Goal: Information Seeking & Learning: Check status

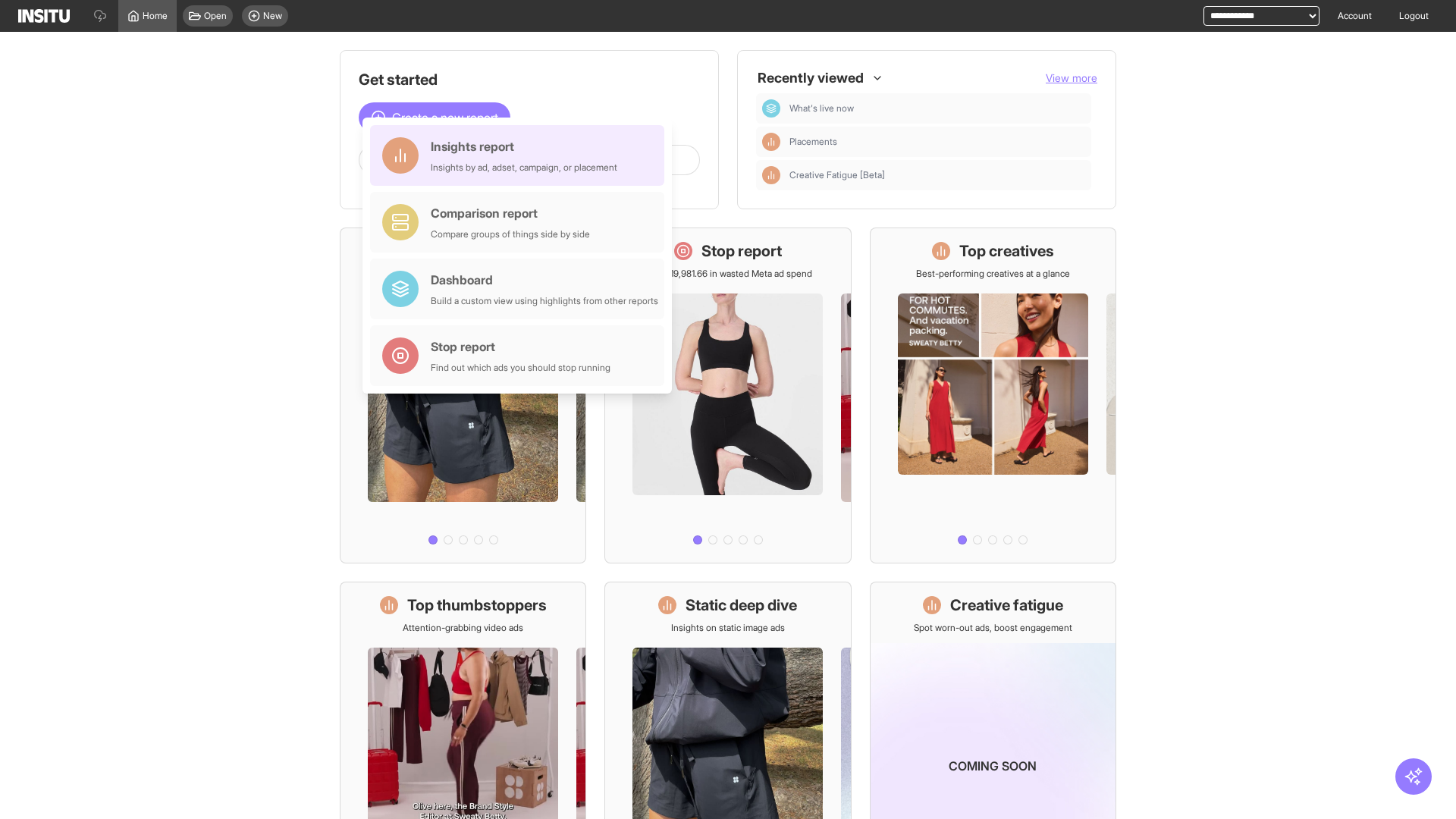
click at [521, 155] on div "Insights report Insights by ad, adset, campaign, or placement" at bounding box center [523, 155] width 186 height 36
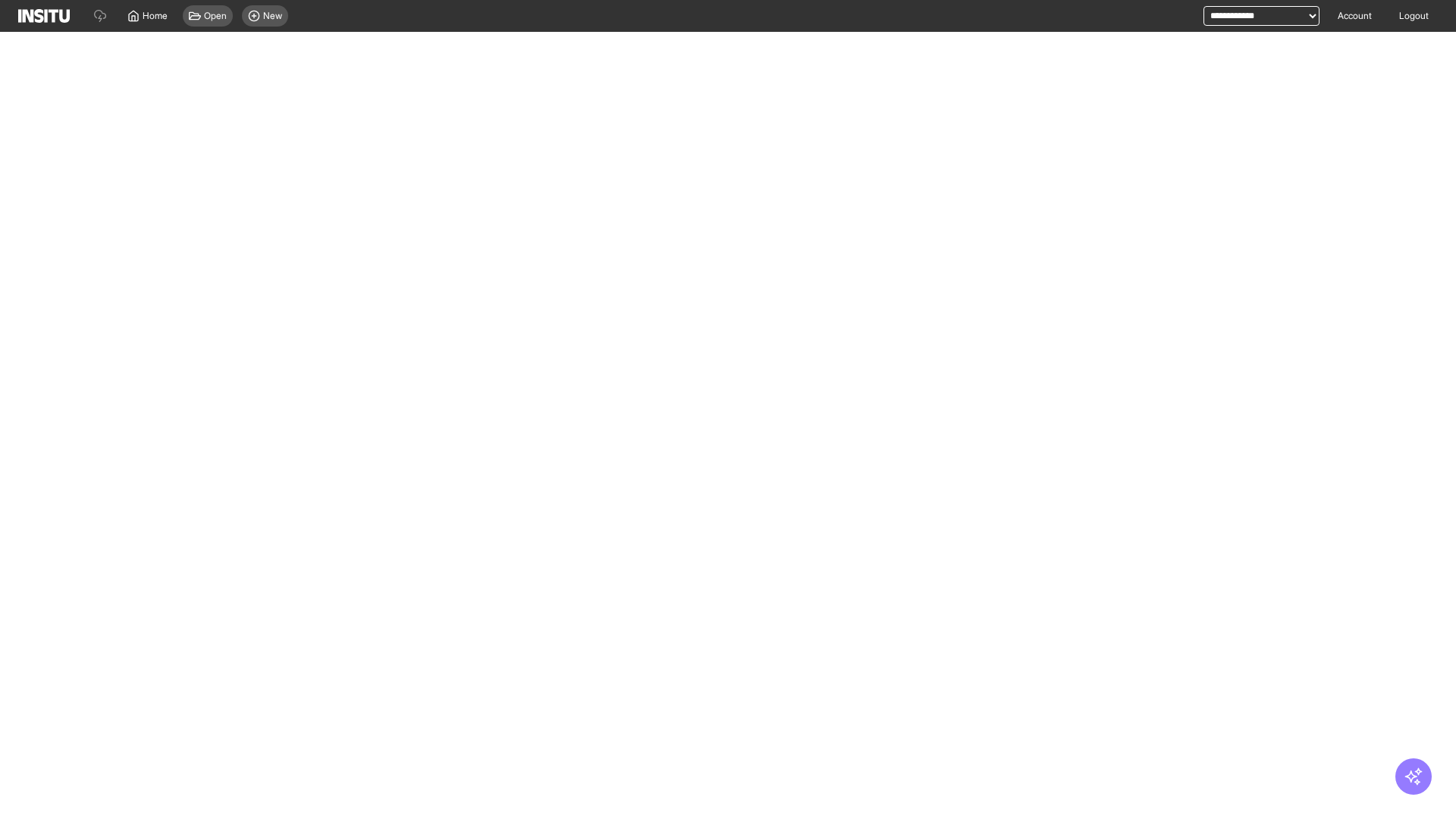
select select "**"
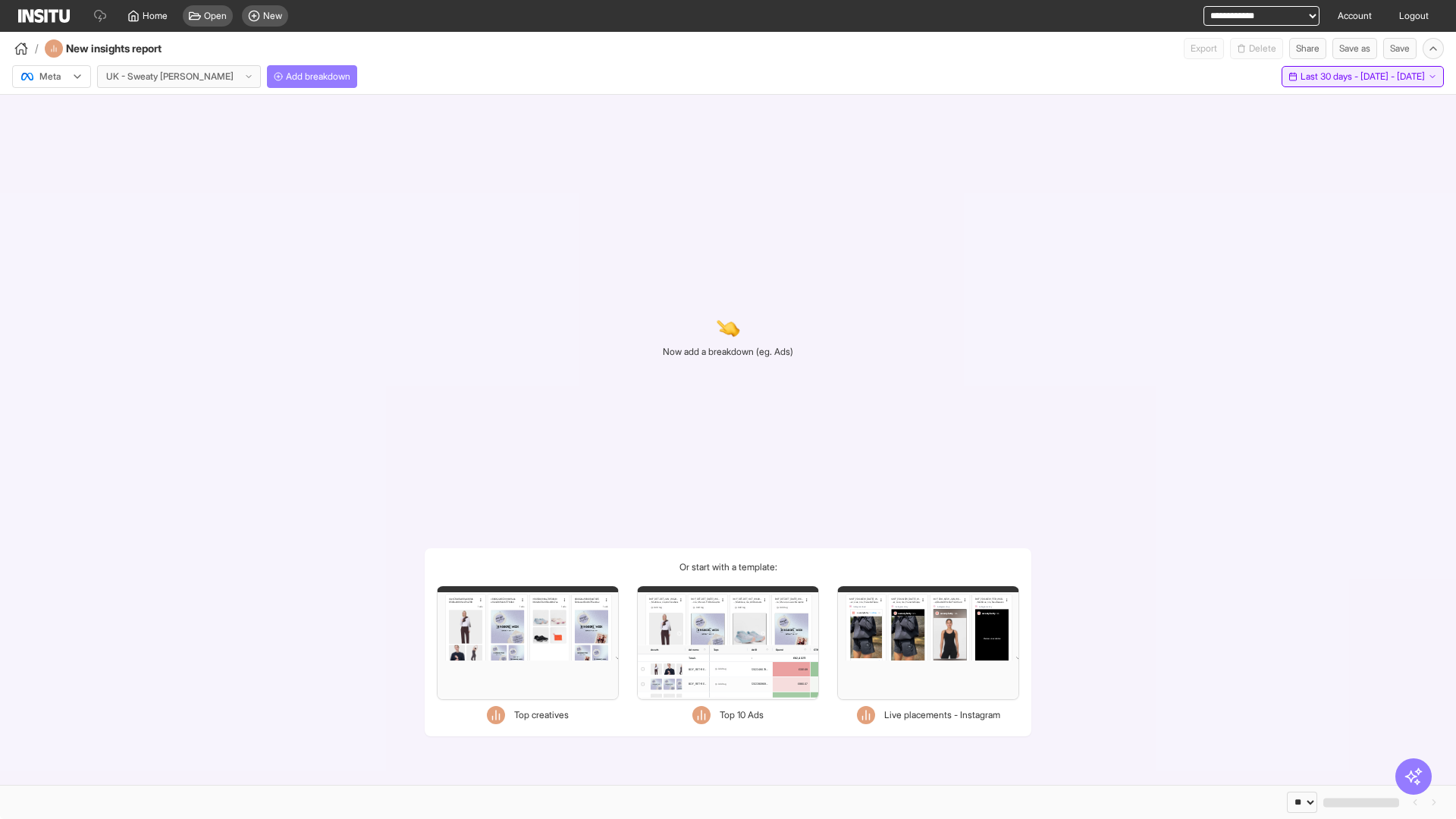
click at [1329, 76] on span "Last 30 days - [DATE] - [DATE]" at bounding box center [1362, 76] width 124 height 12
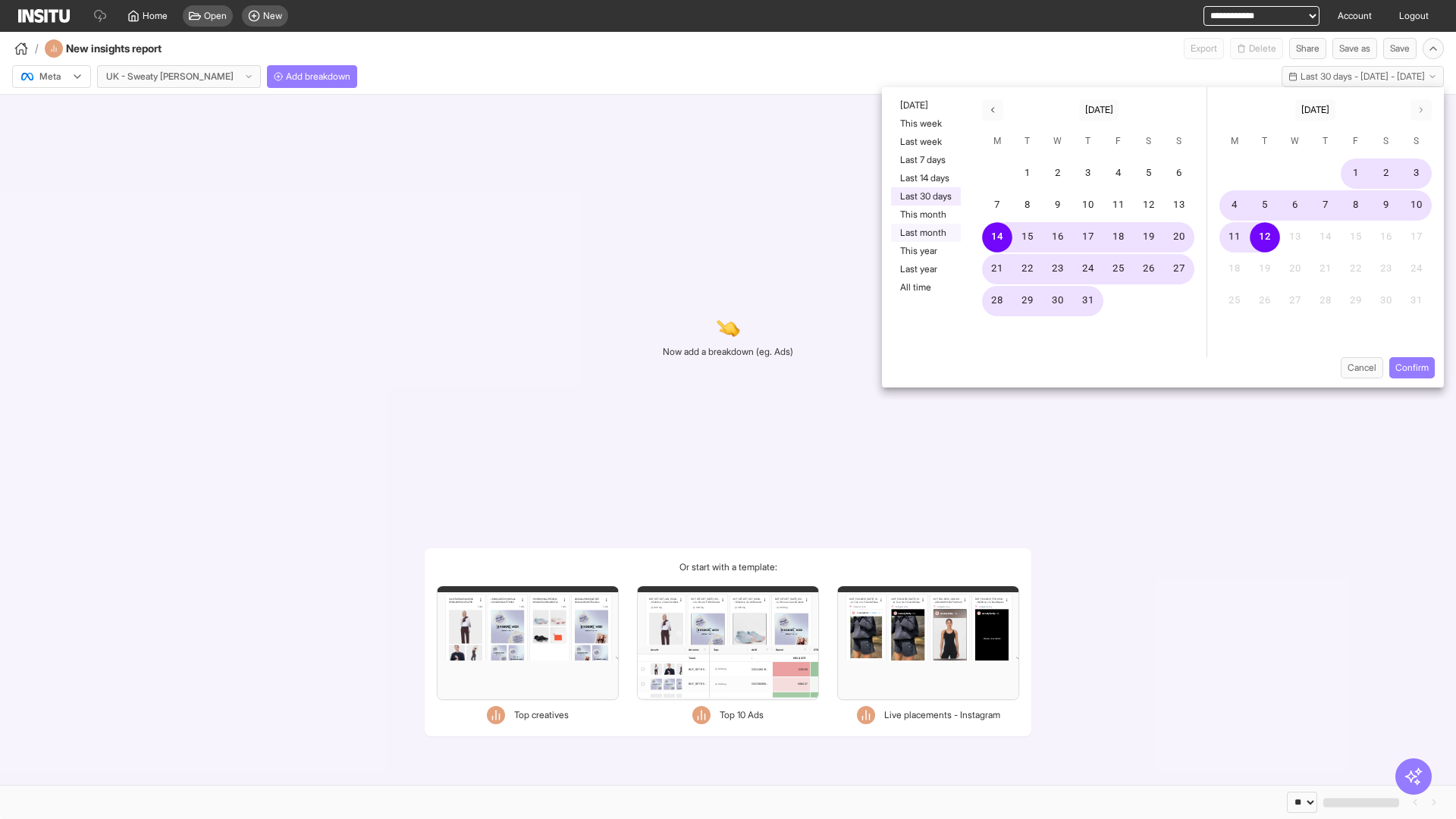
click at [925, 232] on button "Last month" at bounding box center [926, 232] width 69 height 18
